Goal: Obtain resource: Download file/media

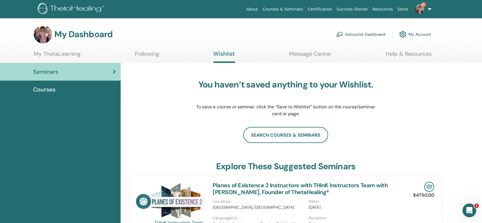
click at [360, 34] on link "Instructor Dashboard" at bounding box center [361, 34] width 49 height 13
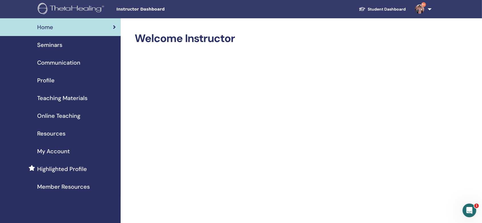
click at [419, 11] on img at bounding box center [420, 9] width 9 height 9
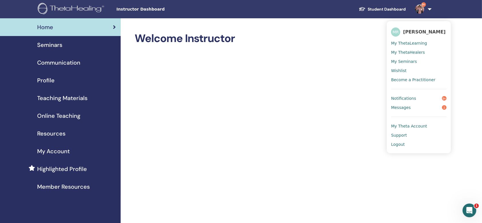
click at [400, 97] on span "Notifications" at bounding box center [403, 98] width 25 height 5
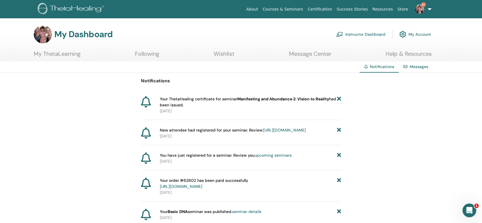
click at [317, 101] on b "Manifesting and Abundance 2: Vision to Reality" at bounding box center [284, 98] width 92 height 5
click at [147, 101] on icon at bounding box center [146, 101] width 10 height 11
click at [77, 53] on link "My ThetaLearning" at bounding box center [57, 55] width 47 height 11
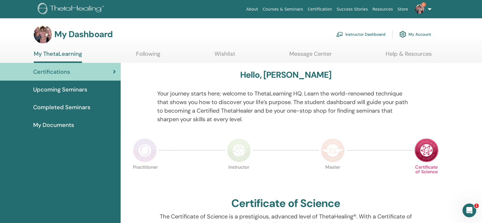
click at [78, 107] on span "Completed Seminars" at bounding box center [61, 107] width 57 height 9
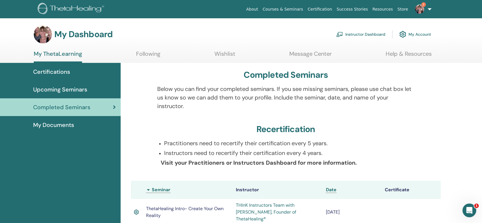
click at [75, 126] on div "My Documents" at bounding box center [61, 125] width 112 height 9
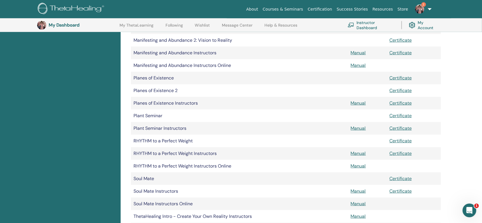
scroll to position [472, 0]
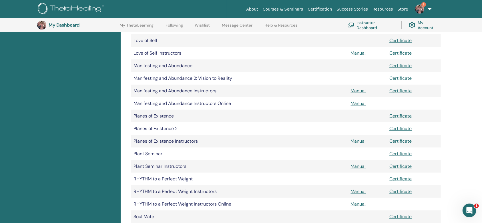
click at [395, 77] on link "Certificate" at bounding box center [401, 78] width 22 height 6
